Goal: Task Accomplishment & Management: Use online tool/utility

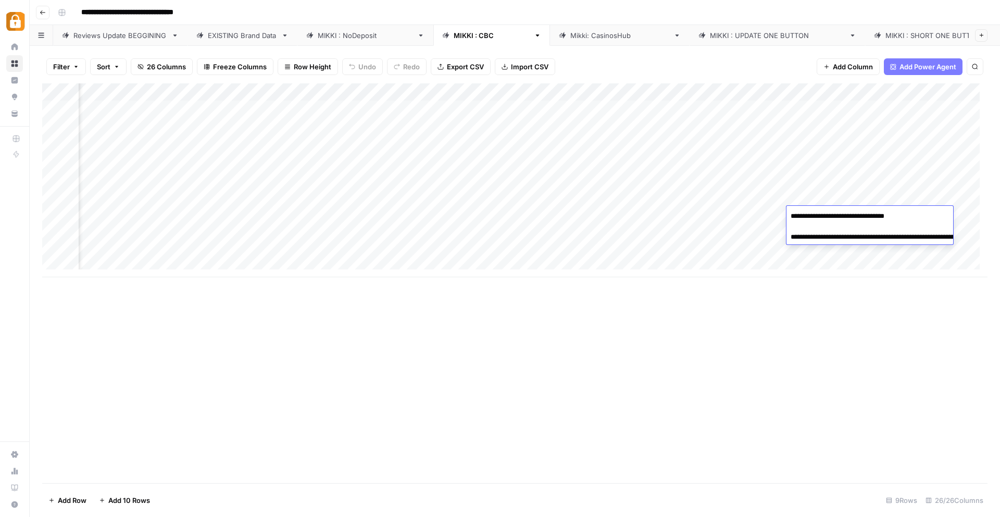
scroll to position [2, 1758]
click at [129, 32] on div "Reviews Update BEGGINING" at bounding box center [120, 35] width 94 height 10
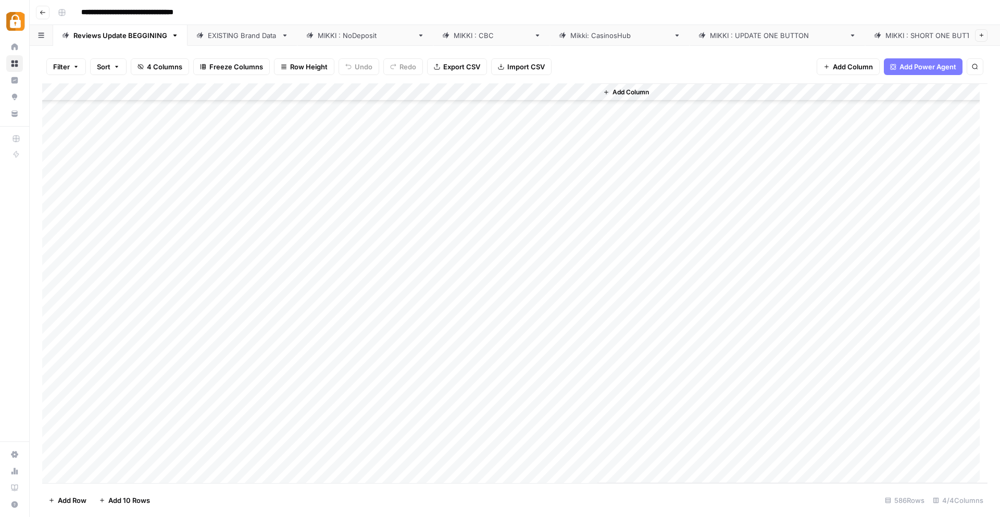
scroll to position [10010, 0]
click at [111, 456] on div "Add Column" at bounding box center [514, 282] width 945 height 399
click at [112, 457] on div "Add Column" at bounding box center [514, 282] width 945 height 399
click at [112, 457] on textarea at bounding box center [161, 457] width 167 height 15
type textarea "*******"
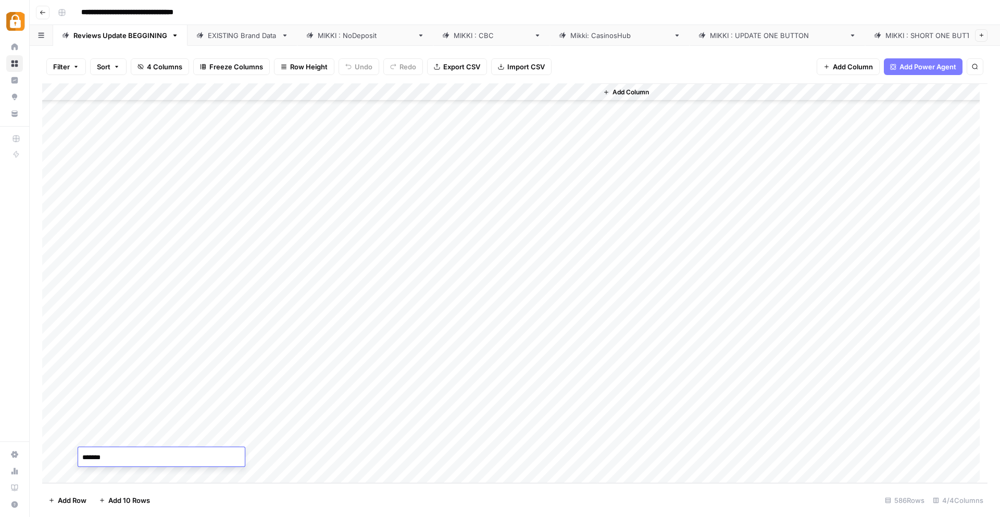
click at [255, 458] on div "Add Column" at bounding box center [514, 282] width 945 height 399
click at [254, 457] on div "Add Column" at bounding box center [514, 282] width 945 height 399
click at [219, 460] on div "Add Column" at bounding box center [514, 282] width 945 height 399
click at [219, 460] on textarea at bounding box center [255, 457] width 167 height 15
type textarea "**********"
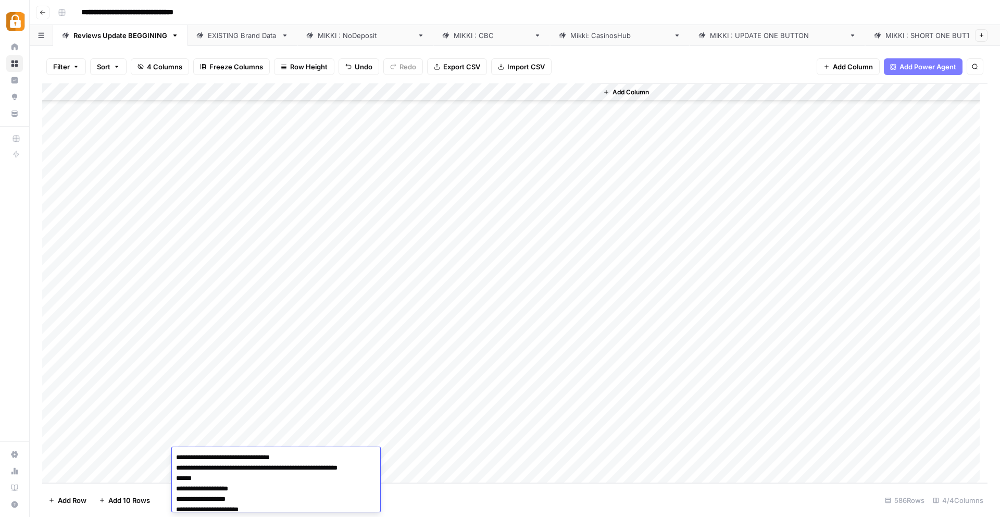
scroll to position [804, 0]
click at [451, 460] on div "Add Column" at bounding box center [514, 282] width 945 height 399
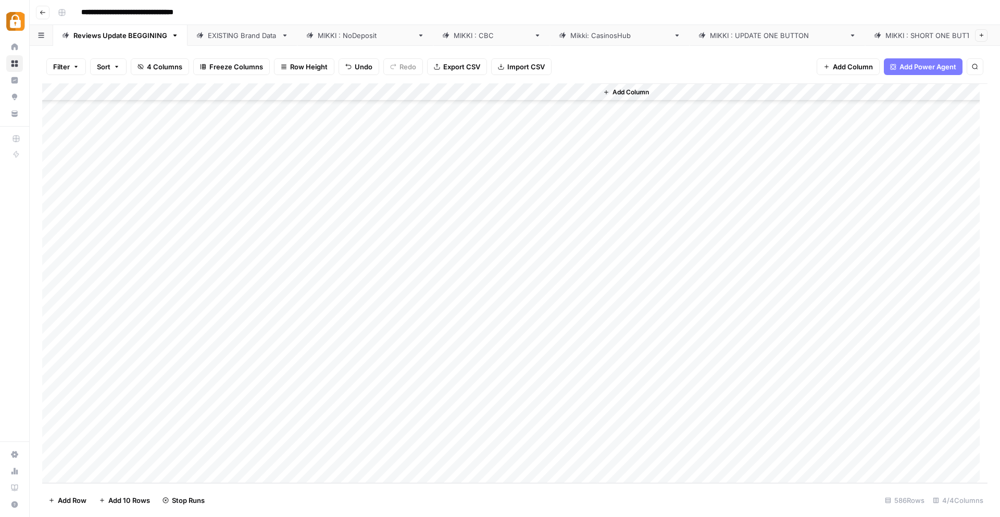
click at [356, 432] on div "Add Column" at bounding box center [514, 282] width 945 height 399
click at [335, 450] on div "Add Column" at bounding box center [514, 282] width 945 height 399
click at [87, 473] on div "Add Column" at bounding box center [514, 282] width 945 height 399
click at [104, 457] on div "Add Column" at bounding box center [514, 282] width 945 height 399
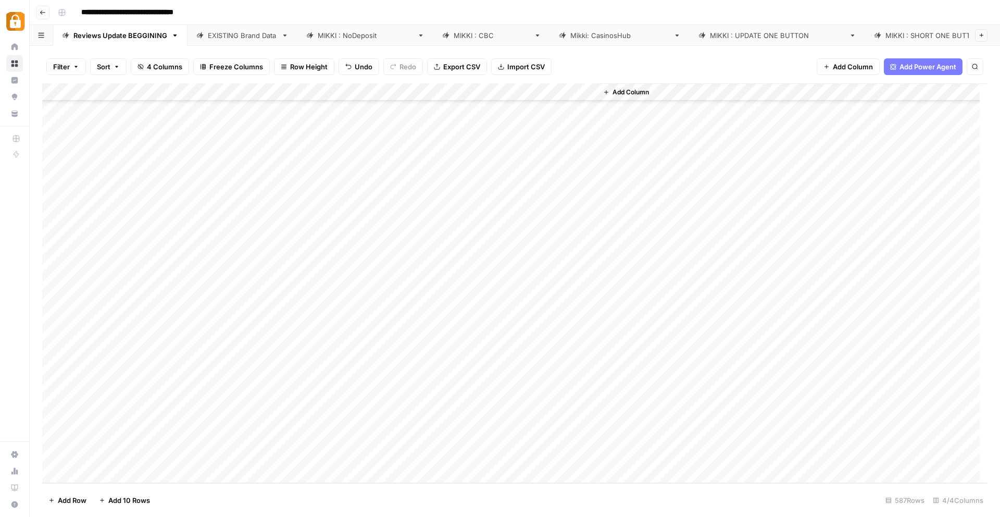
click at [105, 457] on div "Add Column" at bounding box center [514, 282] width 945 height 399
type textarea "**********"
click at [220, 459] on div "Add Column" at bounding box center [514, 282] width 945 height 399
click at [197, 458] on textarea at bounding box center [255, 457] width 167 height 15
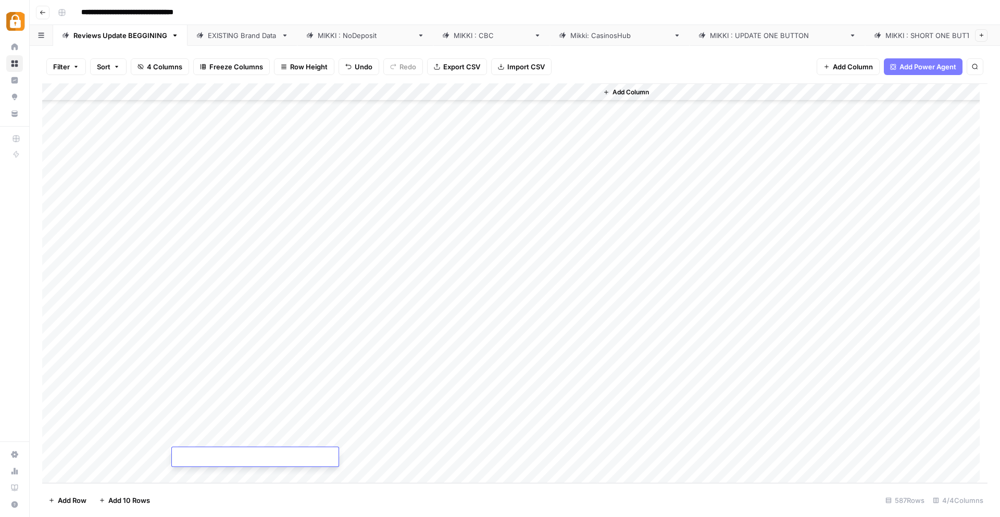
click at [197, 458] on textarea at bounding box center [255, 457] width 167 height 15
type textarea "**********"
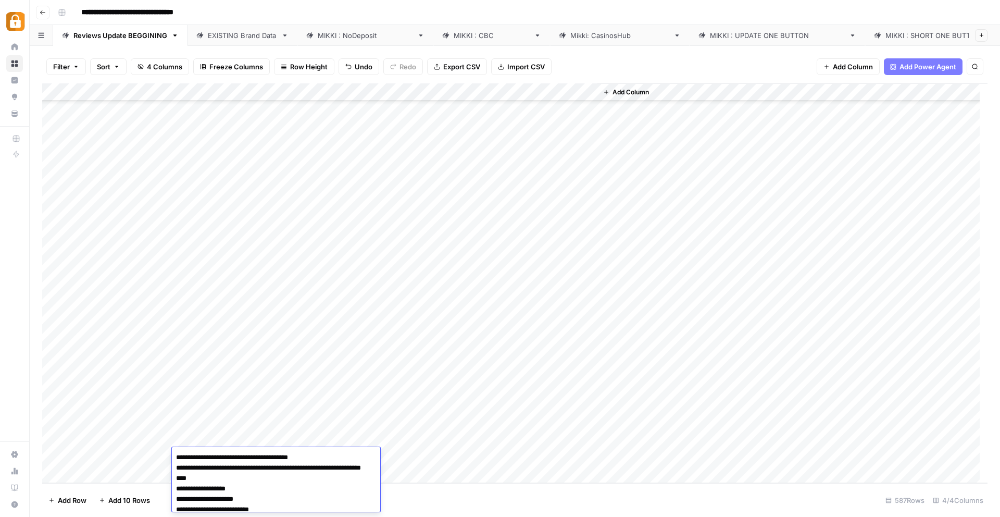
scroll to position [5033, 0]
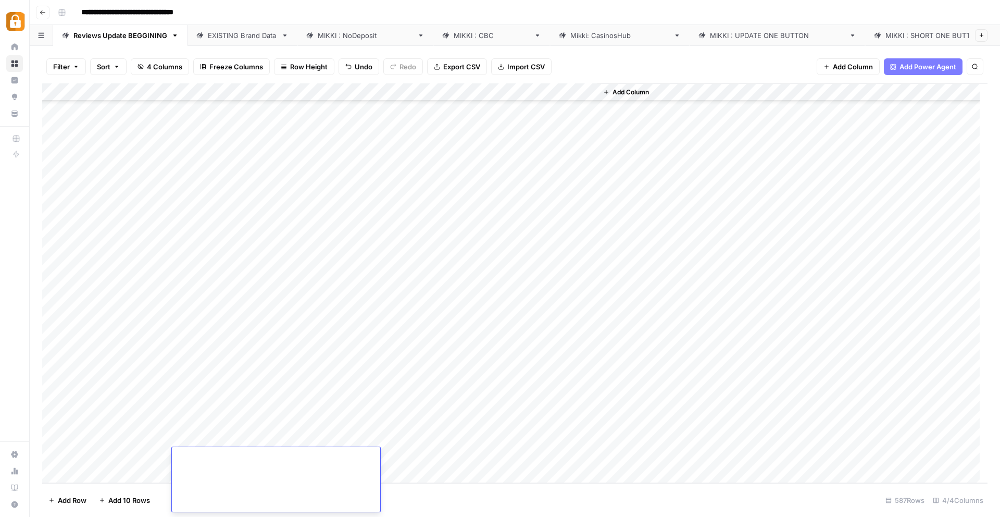
click at [140, 455] on div "Add Column" at bounding box center [514, 282] width 945 height 399
click at [230, 458] on div "Add Column" at bounding box center [514, 282] width 945 height 399
click at [385, 457] on div "Add Column" at bounding box center [514, 282] width 945 height 399
drag, startPoint x: 87, startPoint y: 436, endPoint x: 96, endPoint y: 455, distance: 20.3
click at [96, 455] on div "Add Column" at bounding box center [514, 282] width 945 height 399
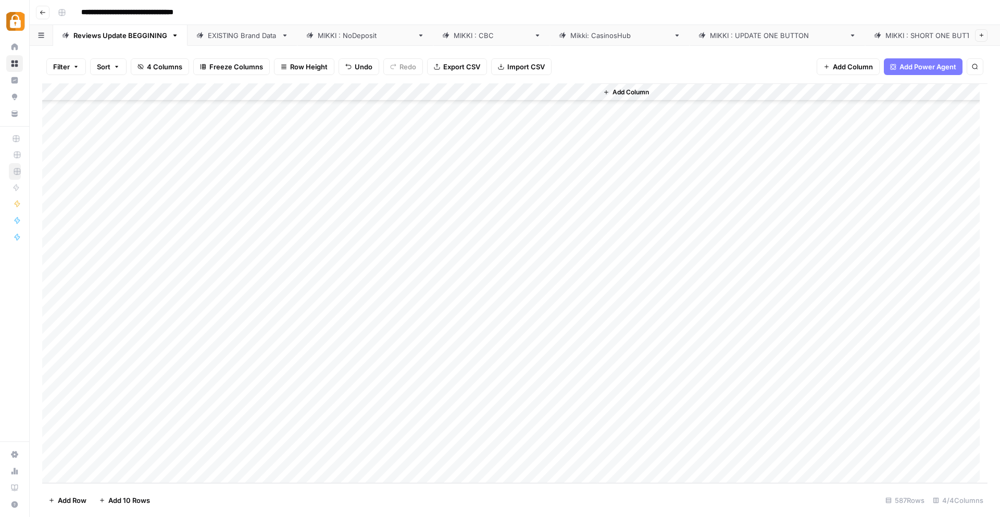
click at [454, 35] on div "[PERSON_NAME] : CBC" at bounding box center [492, 35] width 76 height 10
click at [162, 257] on div "Add Column" at bounding box center [514, 180] width 945 height 194
click at [188, 231] on div "Add Column" at bounding box center [514, 180] width 945 height 194
click at [192, 245] on div "Add Column" at bounding box center [514, 180] width 945 height 194
click at [381, 228] on div "Add Column" at bounding box center [514, 180] width 945 height 194
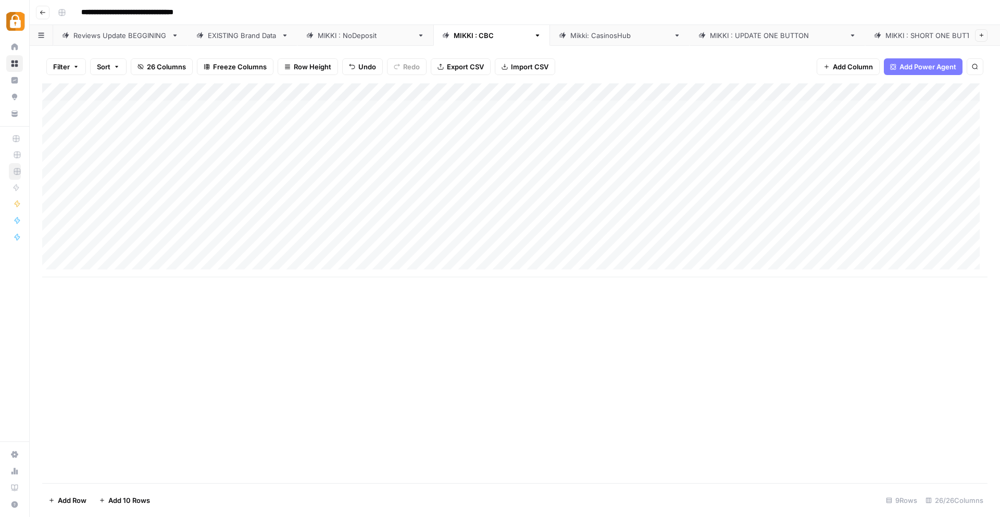
drag, startPoint x: 204, startPoint y: 216, endPoint x: 274, endPoint y: 231, distance: 72.4
click at [274, 231] on div "Add Column" at bounding box center [514, 180] width 945 height 194
drag, startPoint x: 352, startPoint y: 242, endPoint x: 354, endPoint y: 253, distance: 11.0
click at [354, 253] on div "Add Column" at bounding box center [514, 180] width 945 height 194
drag, startPoint x: 353, startPoint y: 240, endPoint x: 349, endPoint y: 255, distance: 15.5
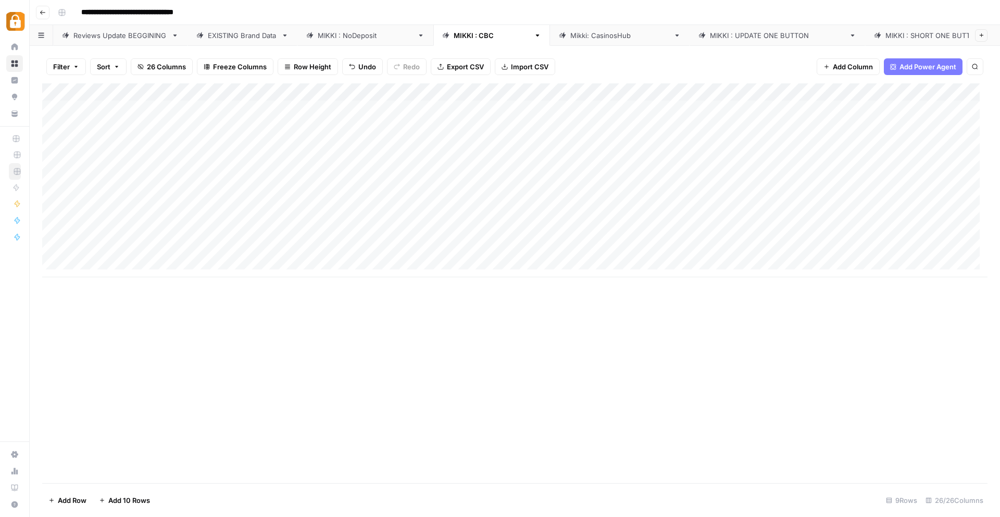
click at [350, 255] on div "Add Column" at bounding box center [514, 180] width 945 height 194
drag, startPoint x: 222, startPoint y: 216, endPoint x: 316, endPoint y: 230, distance: 94.8
click at [316, 230] on div "Add Column" at bounding box center [514, 180] width 945 height 194
drag, startPoint x: 353, startPoint y: 242, endPoint x: 352, endPoint y: 256, distance: 14.7
click at [352, 256] on div "Add Column" at bounding box center [514, 180] width 945 height 194
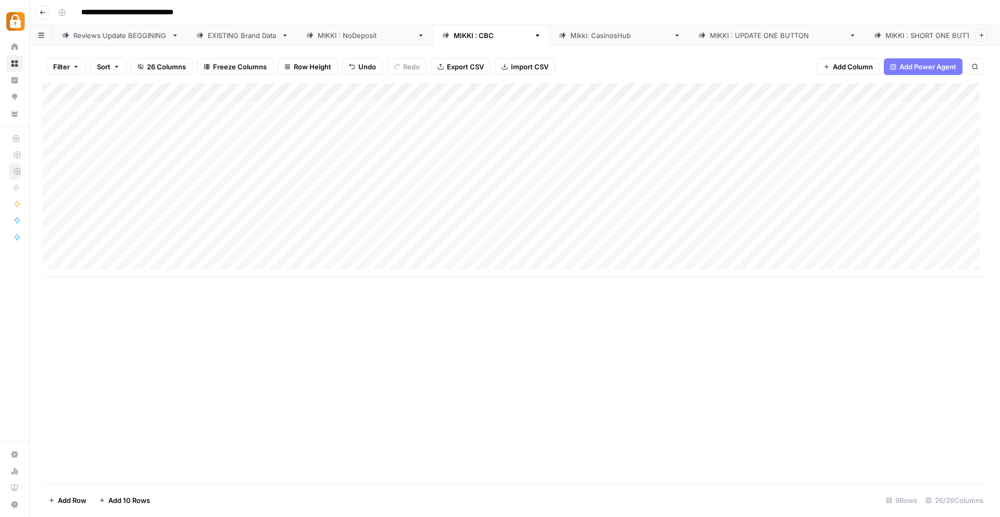
drag, startPoint x: 656, startPoint y: 208, endPoint x: 840, endPoint y: 232, distance: 186.3
click at [840, 232] on div "Add Column" at bounding box center [514, 180] width 945 height 194
drag, startPoint x: 874, startPoint y: 240, endPoint x: 873, endPoint y: 256, distance: 15.6
click at [873, 256] on div "Add Column" at bounding box center [514, 180] width 945 height 194
click at [908, 234] on div "Add Column" at bounding box center [514, 180] width 945 height 194
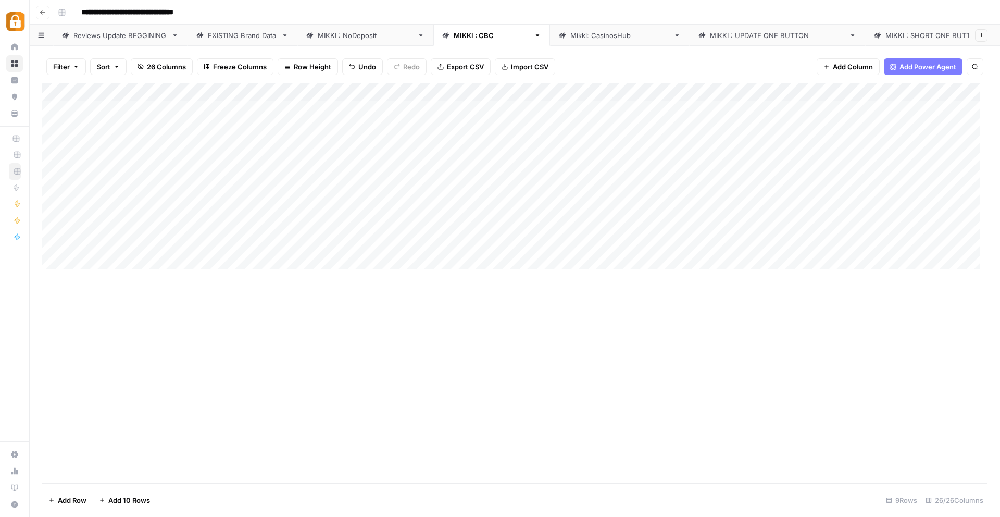
click at [914, 233] on div "Add Column" at bounding box center [514, 180] width 945 height 194
click at [942, 231] on div at bounding box center [926, 232] width 138 height 19
click at [940, 248] on div "Add Column" at bounding box center [514, 180] width 945 height 194
click at [940, 249] on div "Add Column" at bounding box center [514, 180] width 945 height 194
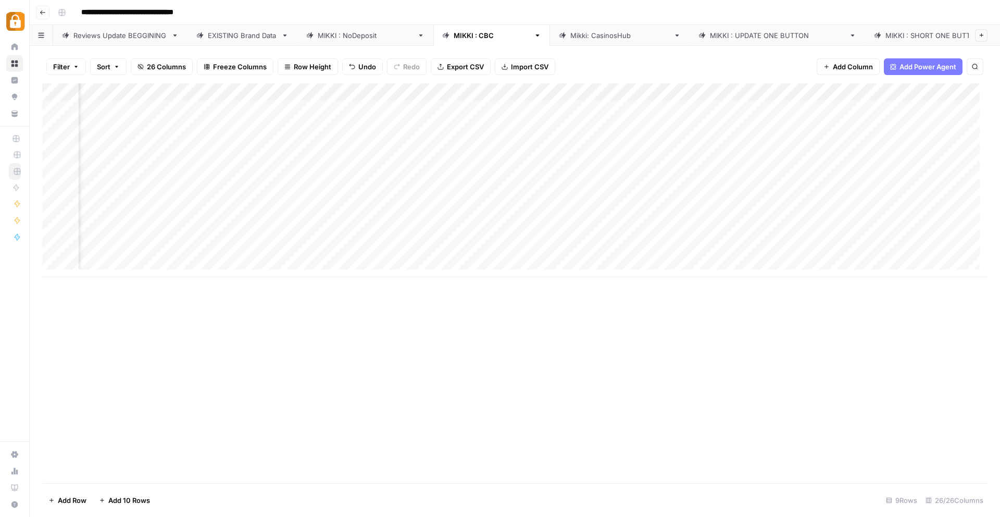
click at [382, 232] on div "Add Column" at bounding box center [514, 180] width 945 height 194
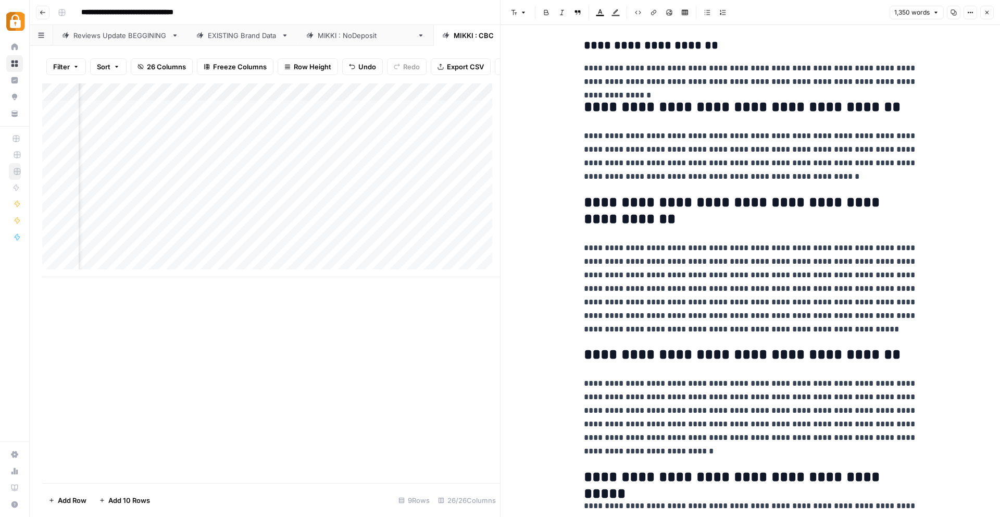
scroll to position [2214, 0]
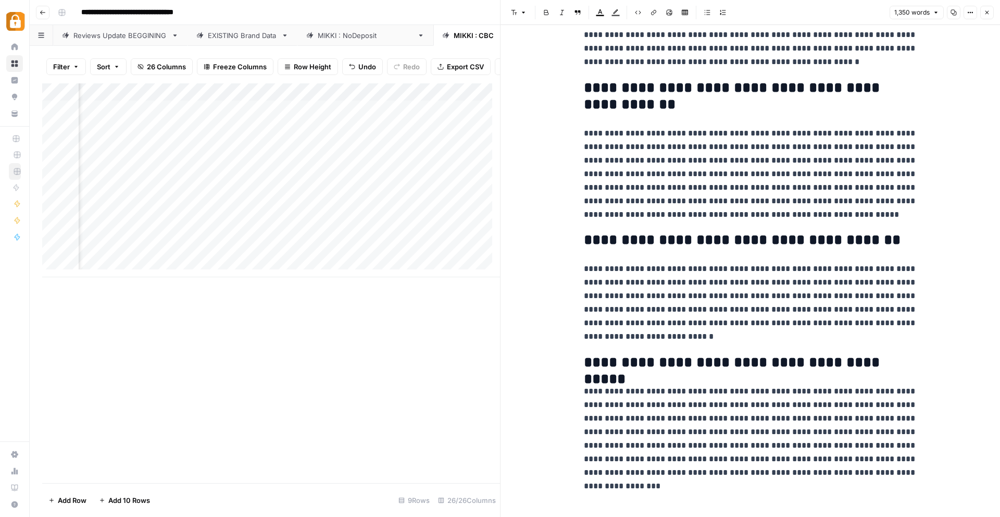
click at [404, 258] on div "Add Column" at bounding box center [271, 180] width 458 height 194
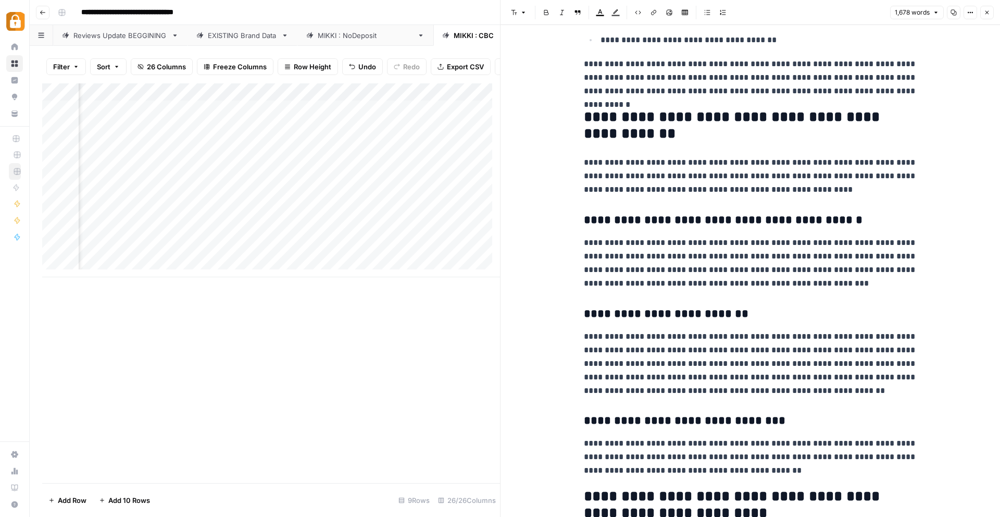
scroll to position [1315, 0]
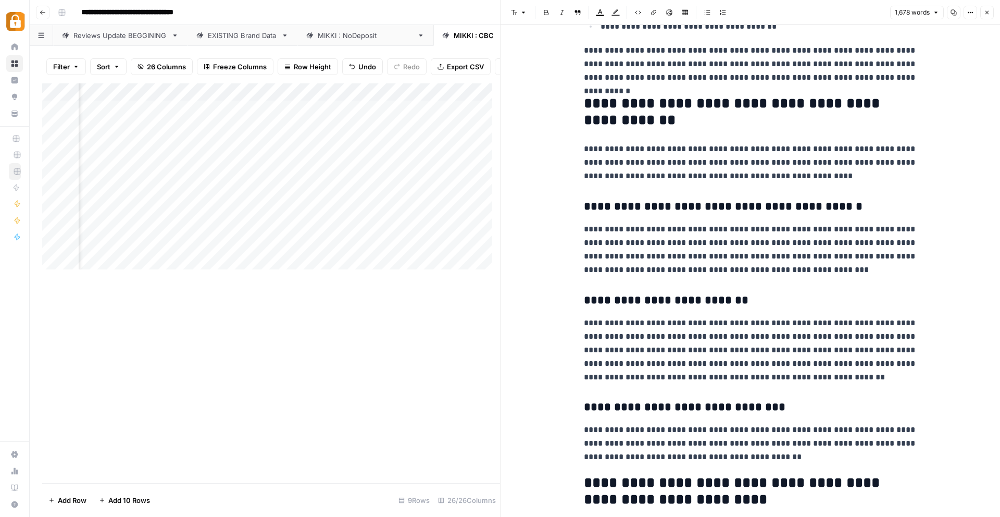
click at [359, 349] on div "Add Column" at bounding box center [271, 282] width 458 height 399
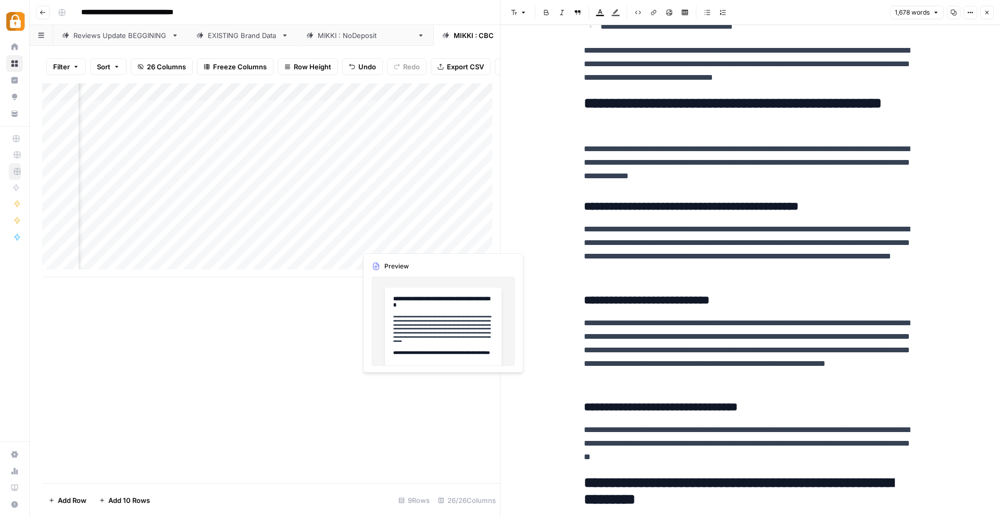
click at [408, 240] on div "Add Column" at bounding box center [271, 180] width 458 height 194
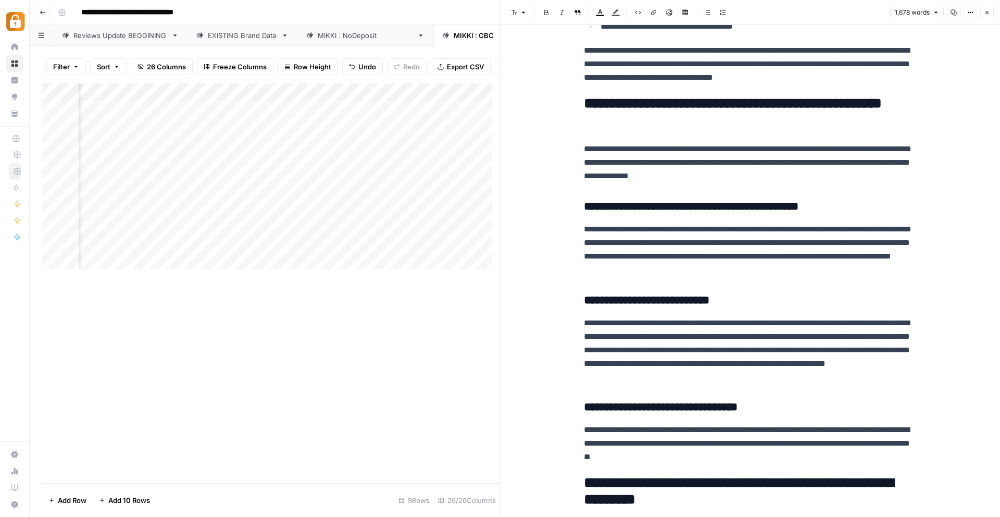
click at [985, 14] on icon "button" at bounding box center [987, 13] width 4 height 4
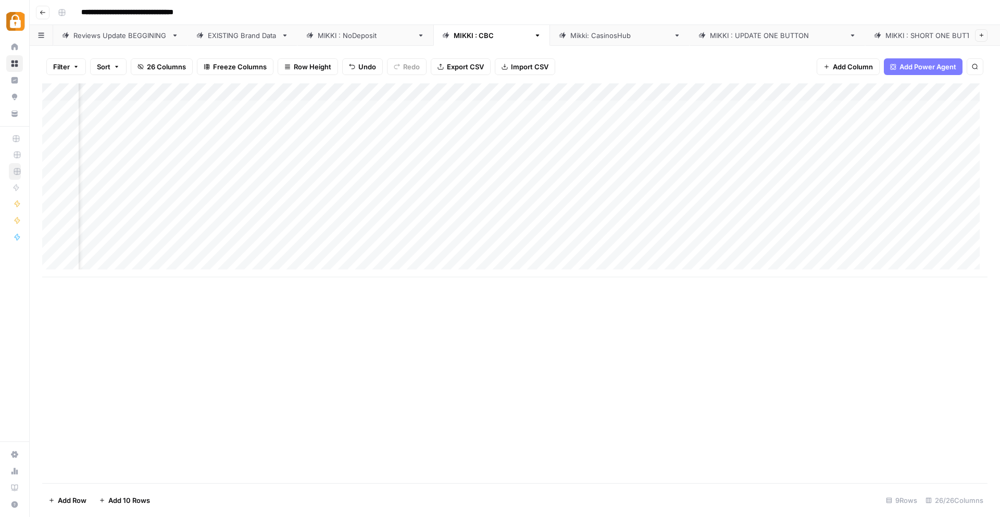
click at [498, 234] on div "Add Column" at bounding box center [514, 180] width 945 height 194
click at [508, 233] on div "Add Column" at bounding box center [514, 180] width 945 height 194
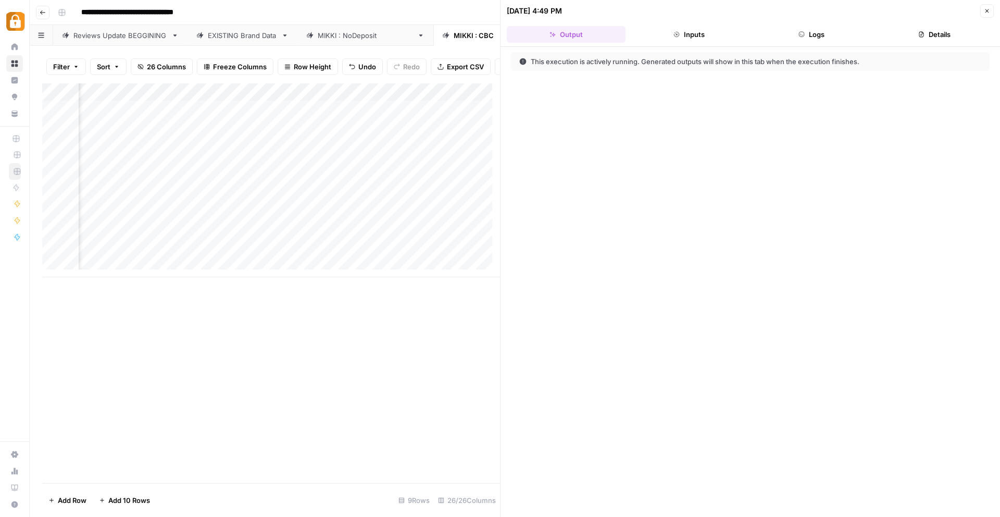
click at [986, 10] on icon "button" at bounding box center [987, 11] width 4 height 4
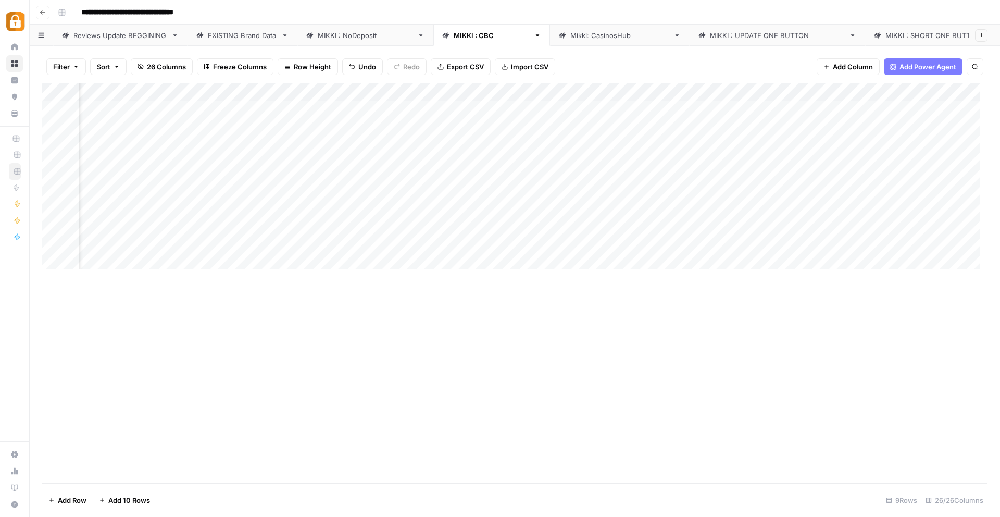
click at [507, 250] on div "Add Column" at bounding box center [514, 180] width 945 height 194
click at [714, 233] on div "Add Column" at bounding box center [514, 180] width 945 height 194
click at [751, 233] on div "Add Column" at bounding box center [514, 180] width 945 height 194
click at [754, 250] on div "Add Column" at bounding box center [514, 180] width 945 height 194
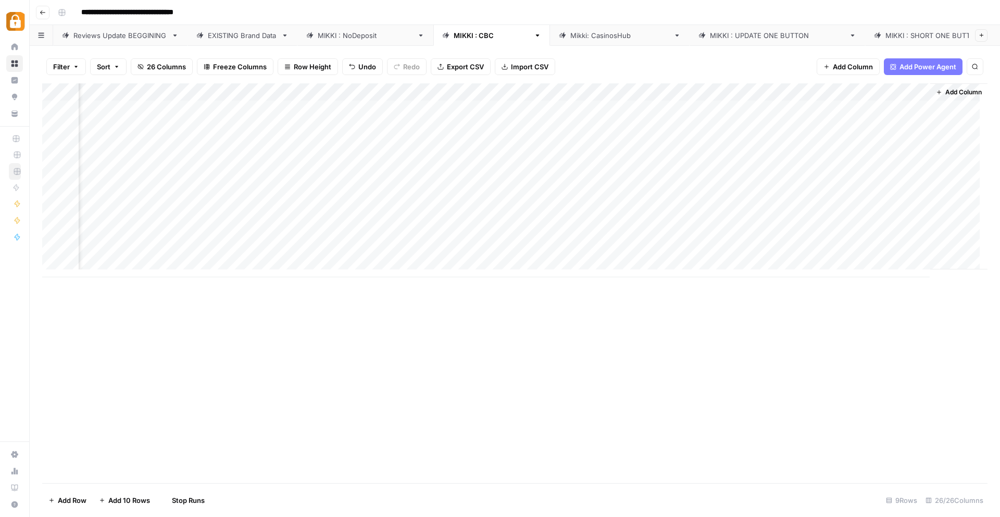
click at [865, 233] on div "Add Column" at bounding box center [514, 180] width 945 height 194
drag, startPoint x: 922, startPoint y: 264, endPoint x: 839, endPoint y: 256, distance: 83.2
click at [839, 256] on textarea "**********" at bounding box center [890, 250] width 208 height 46
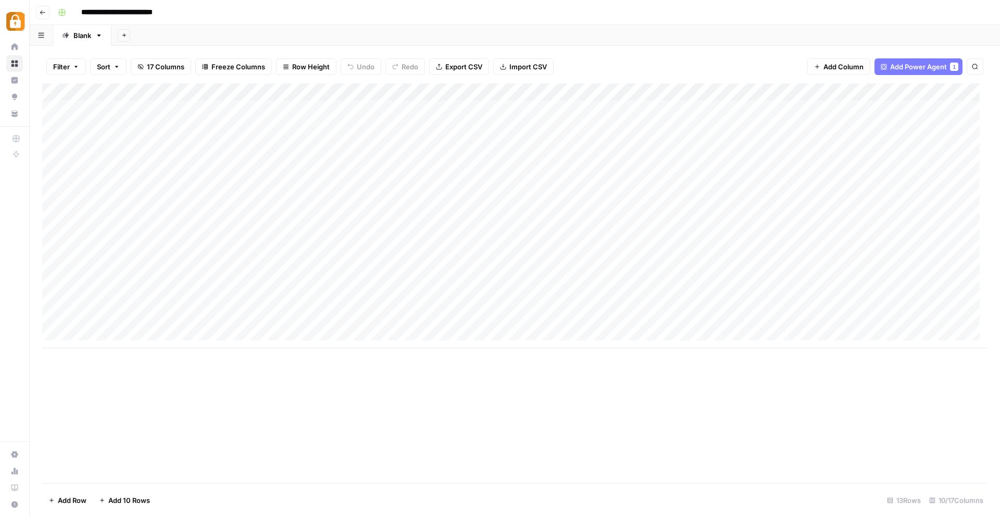
click at [345, 335] on div "Add Column" at bounding box center [514, 215] width 945 height 265
click at [207, 173] on div "Add Column" at bounding box center [514, 224] width 945 height 282
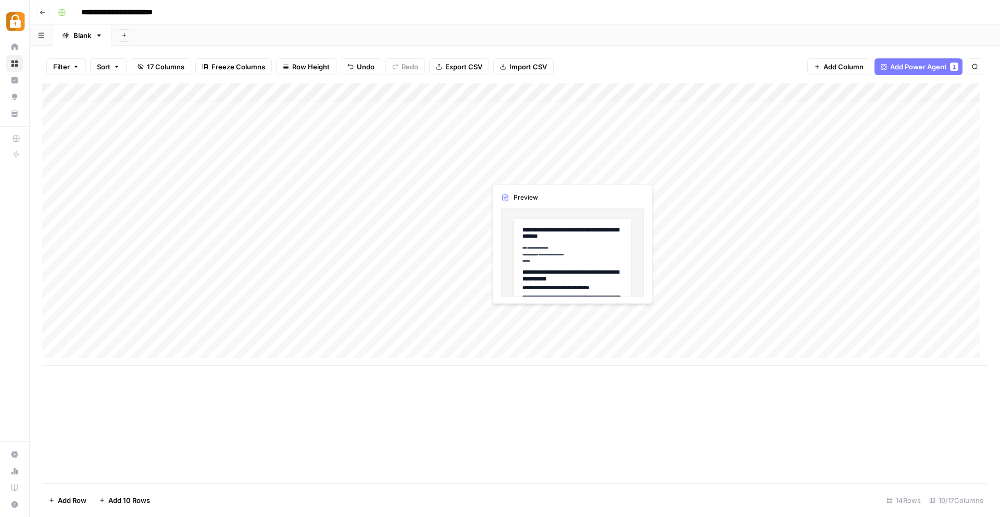
click at [512, 175] on div "Add Column" at bounding box center [514, 224] width 945 height 282
